Goal: Communication & Community: Answer question/provide support

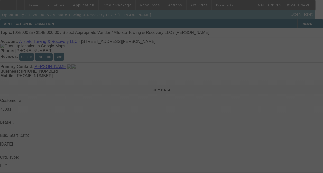
click at [291, 75] on div at bounding box center [161, 86] width 323 height 173
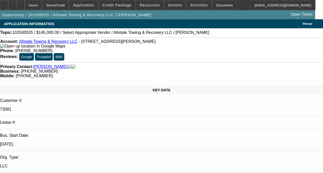
select select "0"
select select "2"
select select "0.1"
radio input "true"
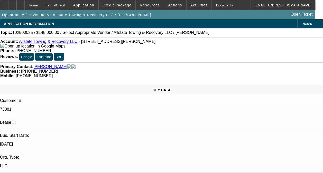
select select "1"
select select "2"
select select "4"
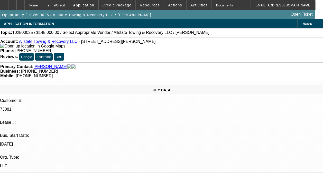
drag, startPoint x: 283, startPoint y: 88, endPoint x: 216, endPoint y: 88, distance: 66.5
paste textarea "04 CONTRACT IS A NEW DEAL ON ONGOING ACH. NO ISSUES YET. HOWEVERE THE -01 HAD B…"
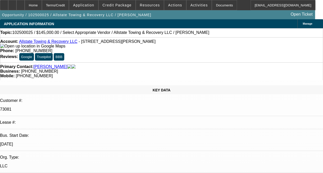
scroll to position [37, 0]
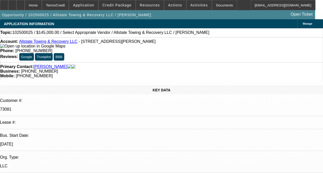
scroll to position [49, 0]
type textarea "04 AND -05 CONTRACTS ARE NEW DEALS ON ONGOING ACH. NO ISSUES YET. HOWEVER THE -…"
radio input "true"
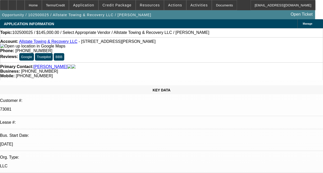
scroll to position [0, 0]
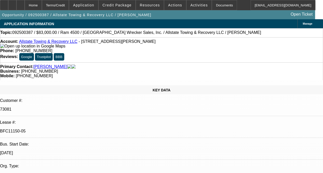
select select "0"
select select "2"
select select "0"
select select "2"
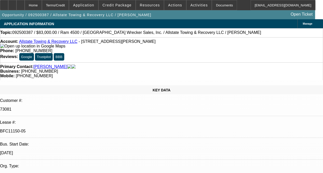
select select "0"
select select "1"
select select "2"
select select "6"
select select "1"
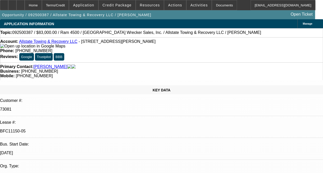
select select "2"
select select "6"
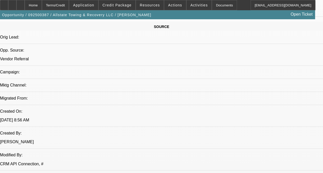
scroll to position [359, 0]
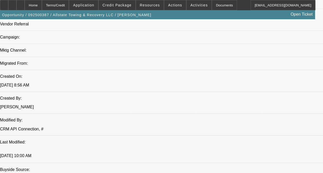
drag, startPoint x: 101, startPoint y: 72, endPoint x: 202, endPoint y: 89, distance: 102.8
copy span "04 CONTRACT IS A NEW DEAL ON ONGOING ACH. NO ISSUES YET. HOWEVERE THE -01 HAD B…"
